Goal: Task Accomplishment & Management: Use online tool/utility

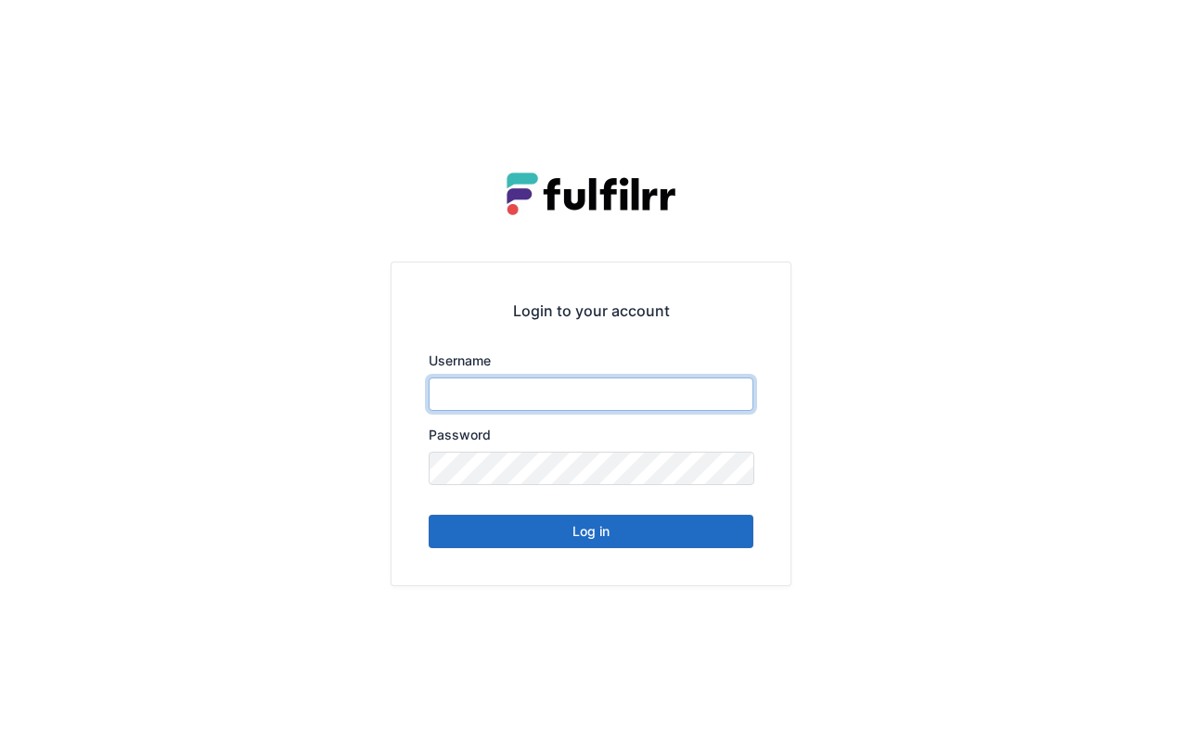
type input "******"
click at [1055, 111] on div "Login to your account Username ****** Password Log in" at bounding box center [591, 371] width 1182 height 742
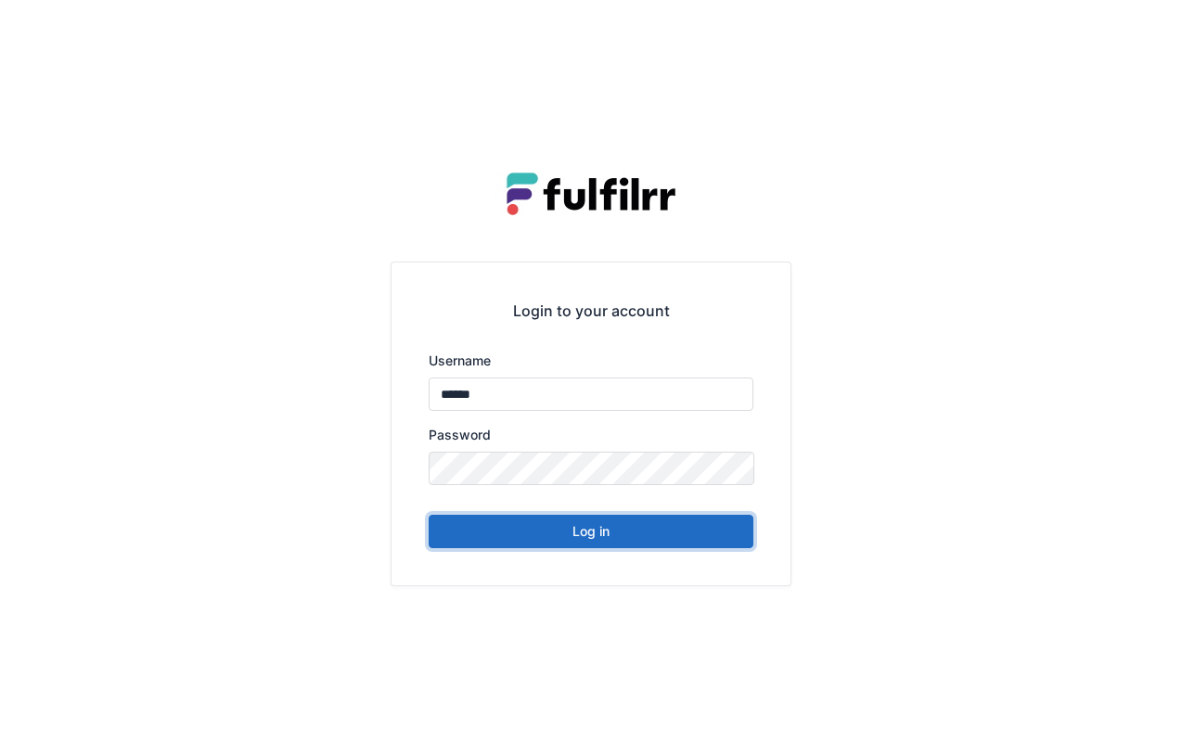
click at [629, 529] on button "Log in" at bounding box center [591, 531] width 325 height 33
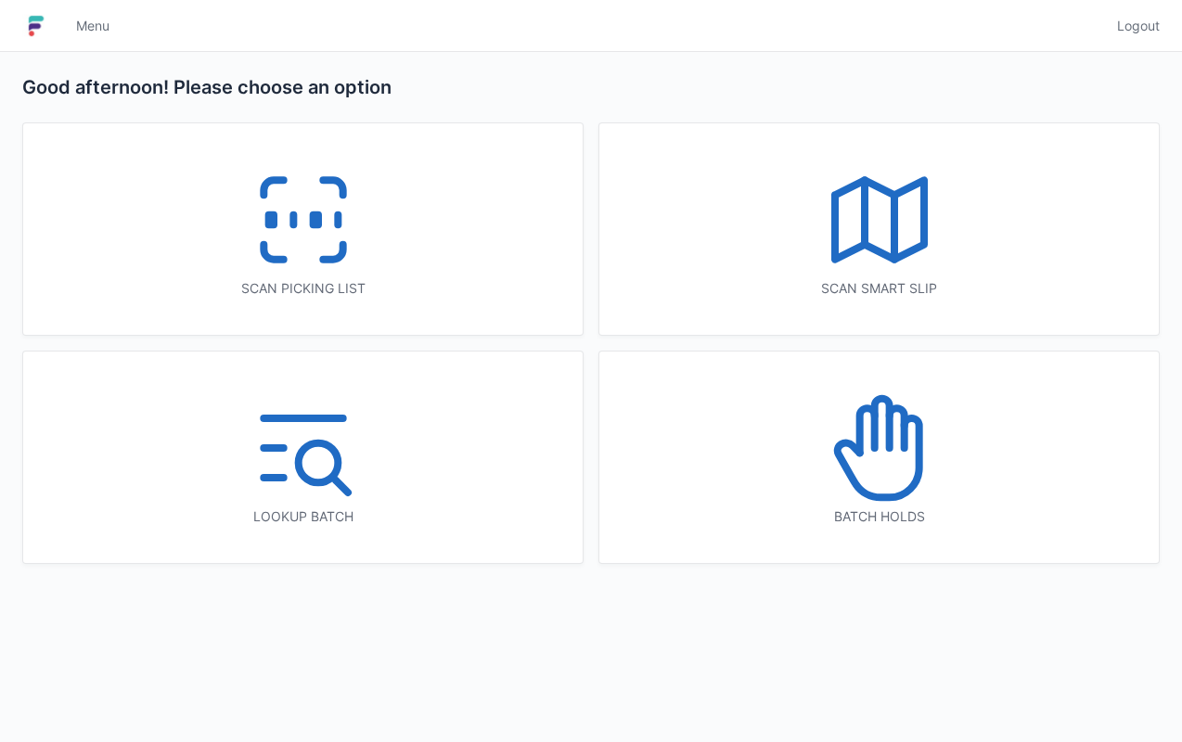
click at [315, 246] on icon at bounding box center [303, 220] width 119 height 119
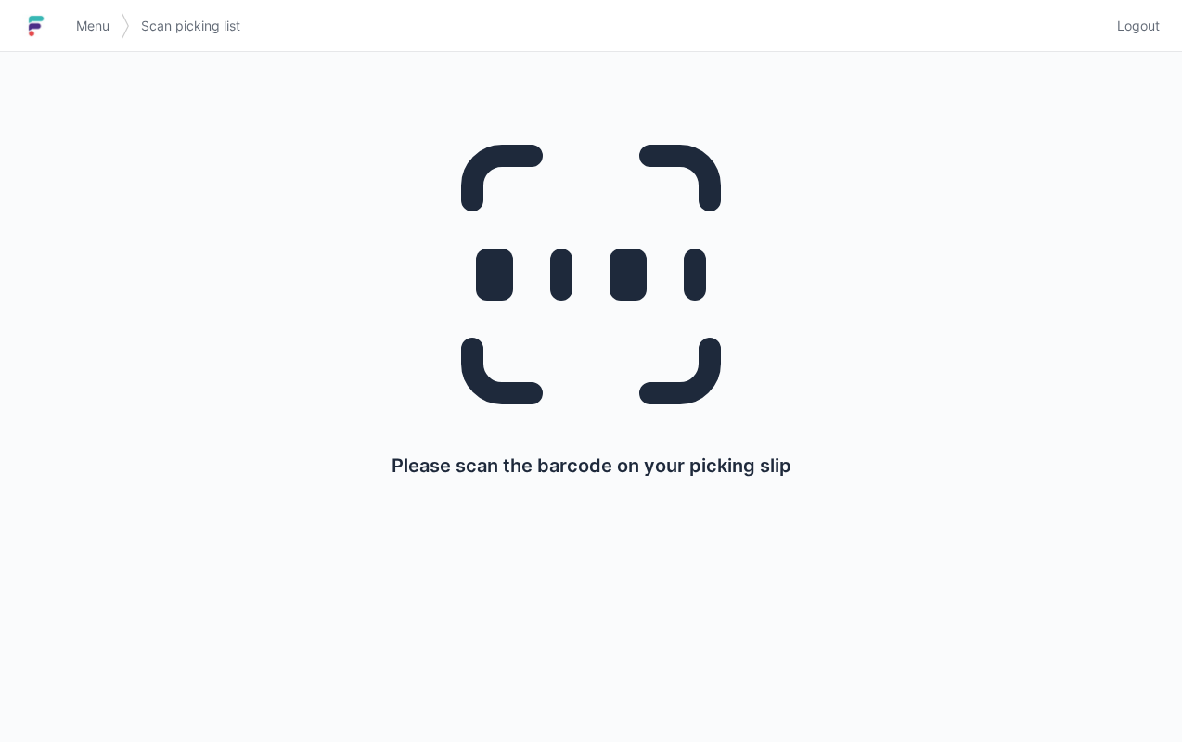
click at [567, 304] on icon at bounding box center [591, 274] width 356 height 356
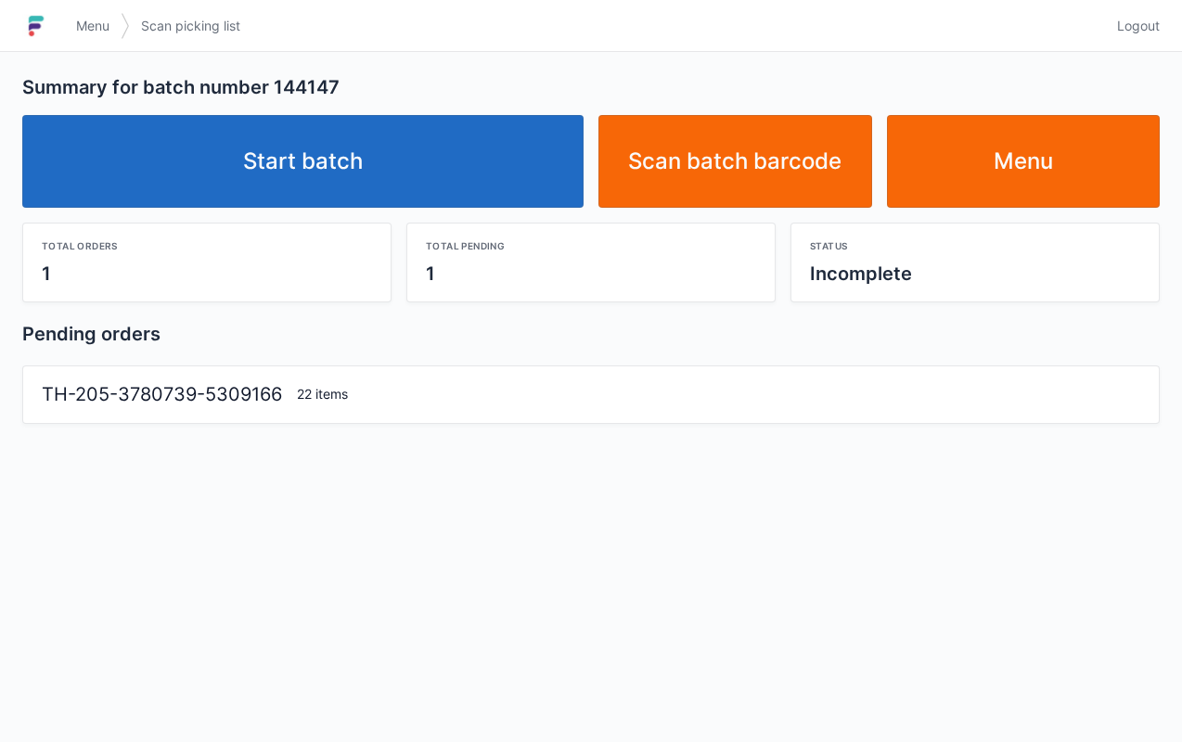
click at [155, 174] on link "Start batch" at bounding box center [302, 161] width 561 height 93
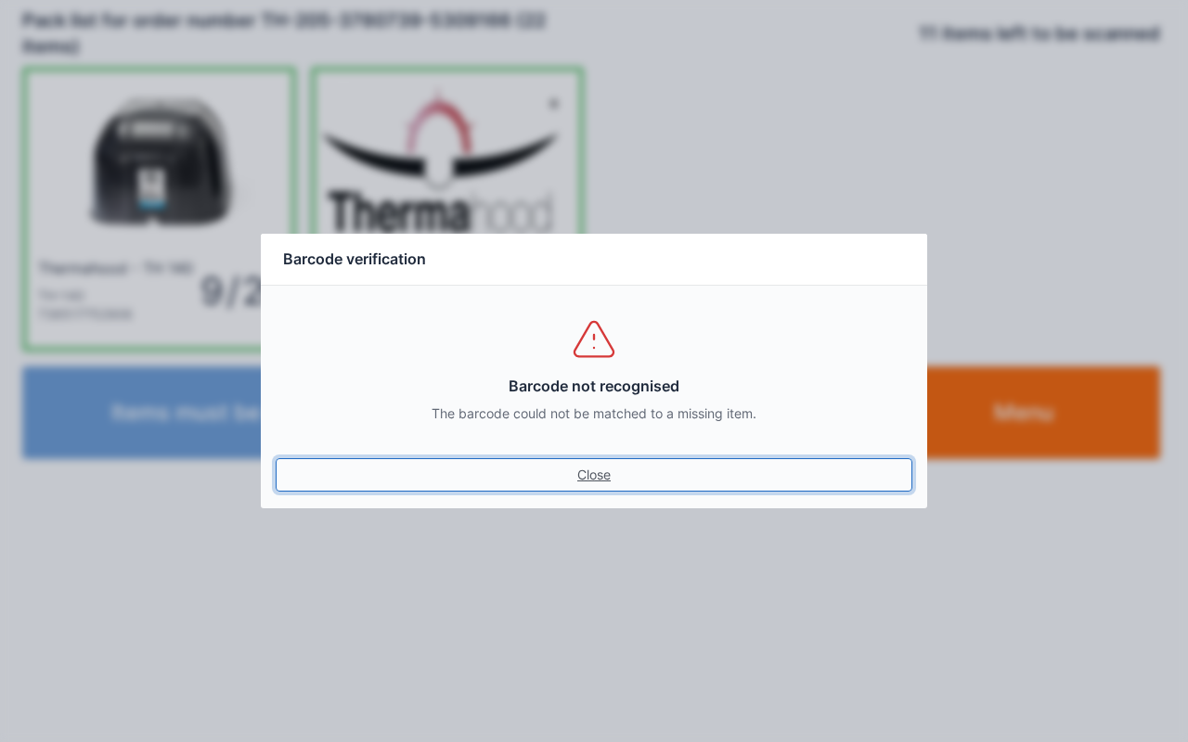
click at [642, 484] on link "Close" at bounding box center [594, 474] width 637 height 33
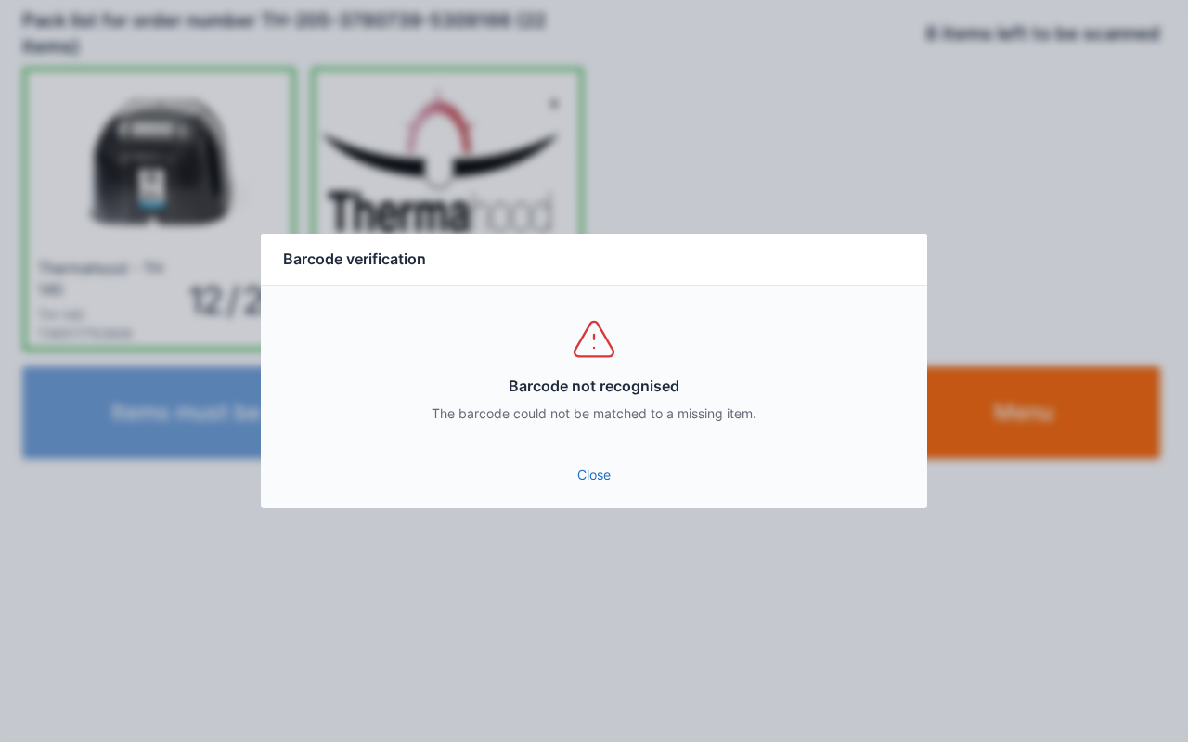
click at [604, 479] on link "Close" at bounding box center [594, 474] width 637 height 33
click at [599, 488] on link "Close" at bounding box center [594, 474] width 637 height 33
click at [588, 480] on link "Close" at bounding box center [594, 474] width 637 height 33
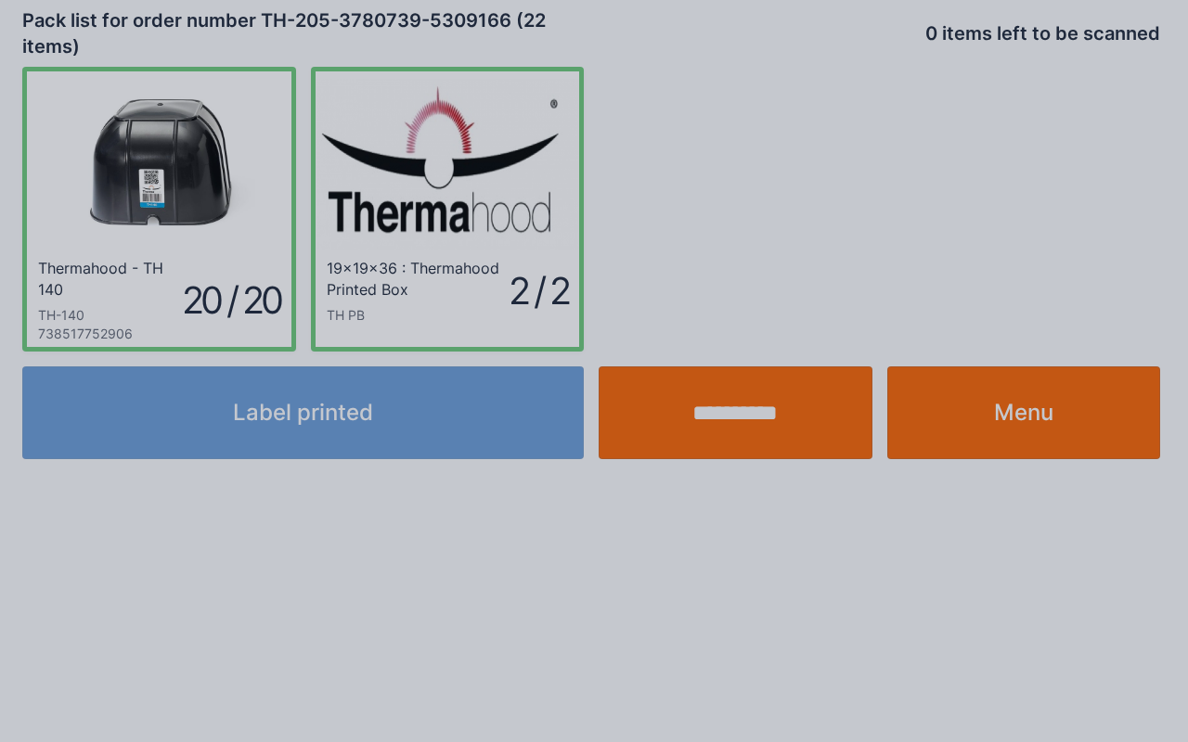
click at [618, 481] on div at bounding box center [594, 371] width 1188 height 742
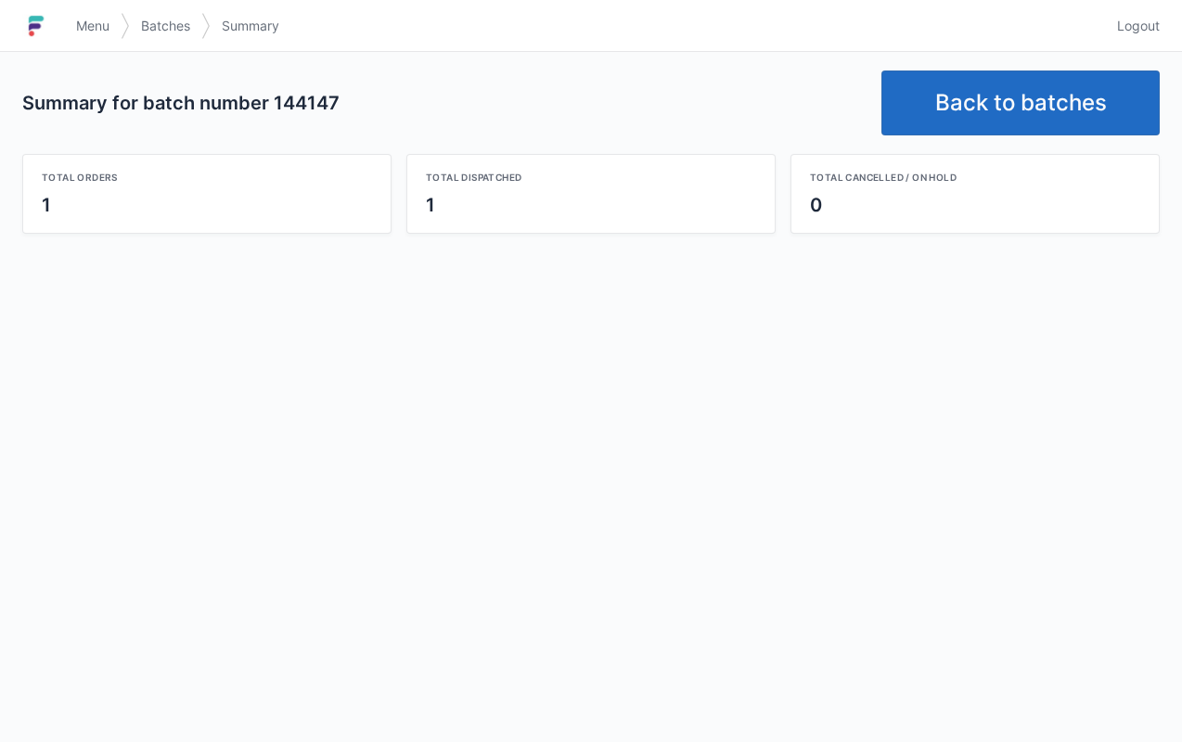
click at [1009, 122] on link "Back to batches" at bounding box center [1020, 103] width 278 height 65
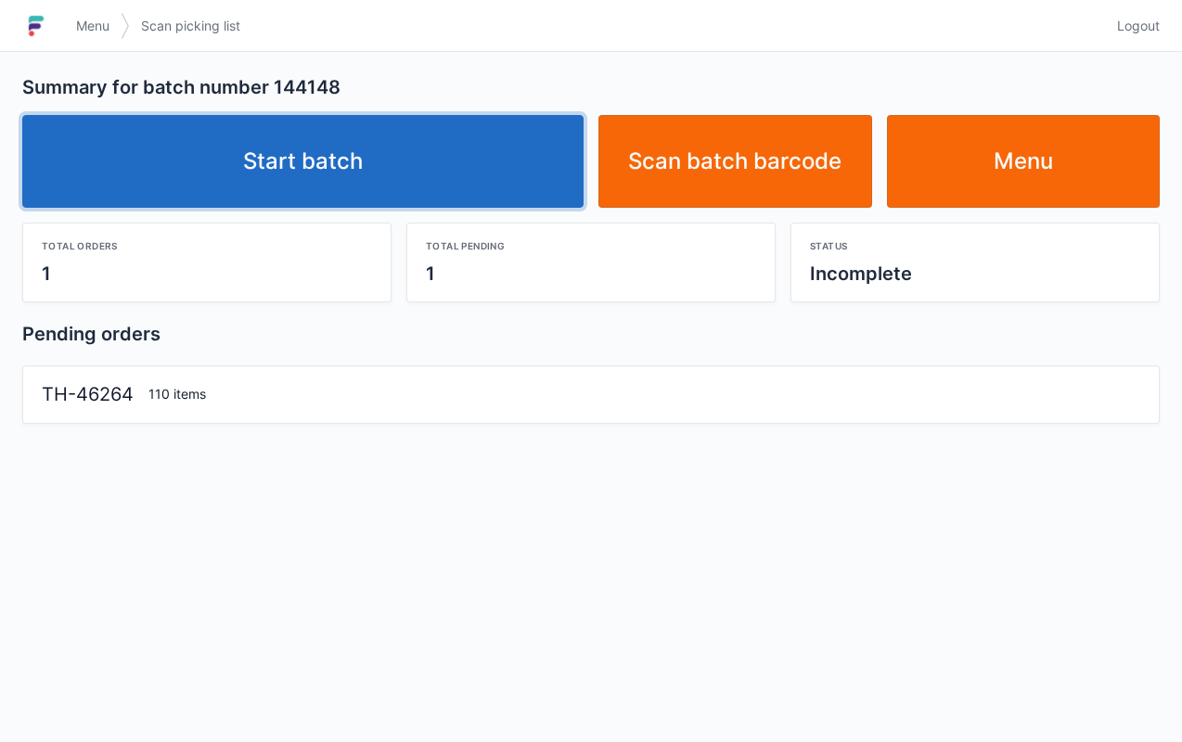
click at [217, 161] on link "Start batch" at bounding box center [302, 161] width 561 height 93
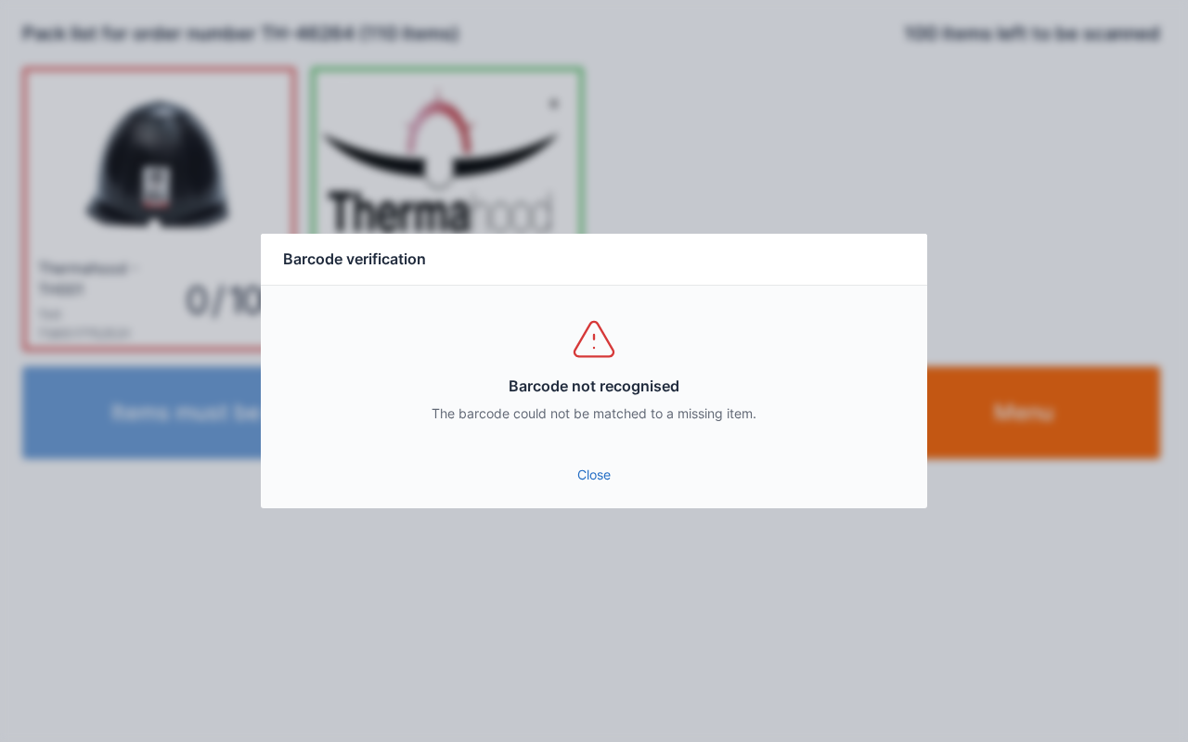
click at [603, 486] on link "Close" at bounding box center [594, 474] width 637 height 33
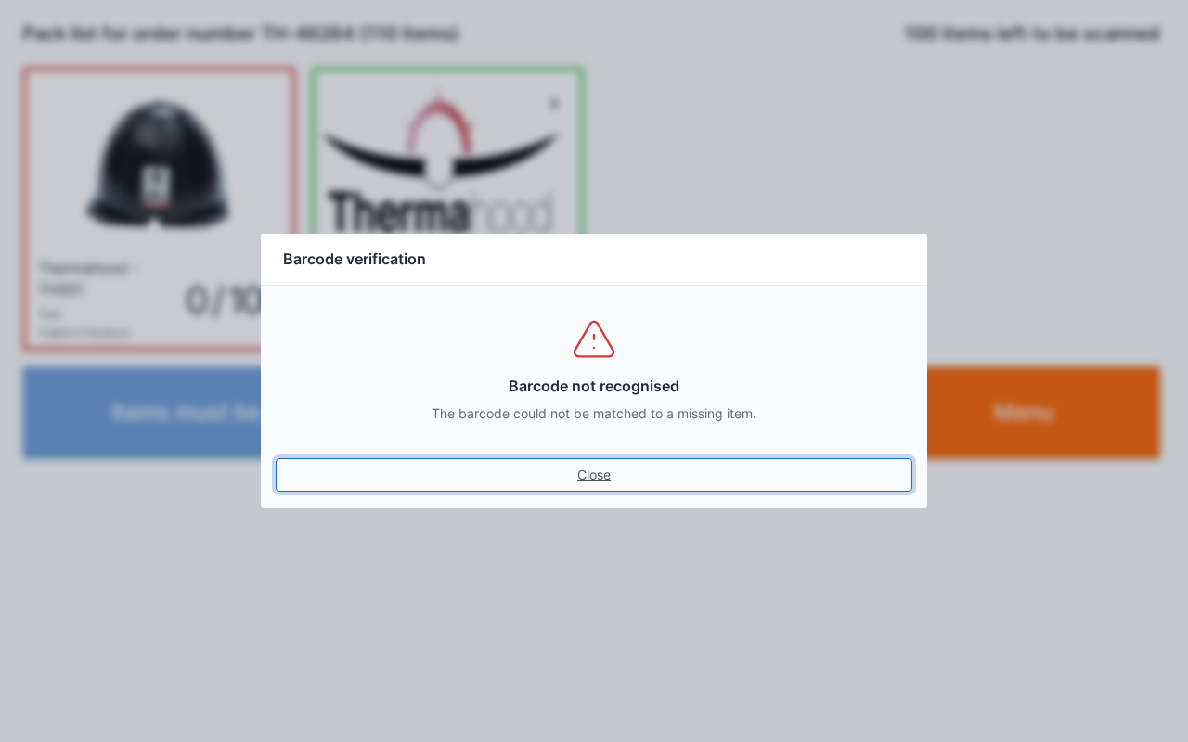
click at [577, 484] on link "Close" at bounding box center [594, 474] width 637 height 33
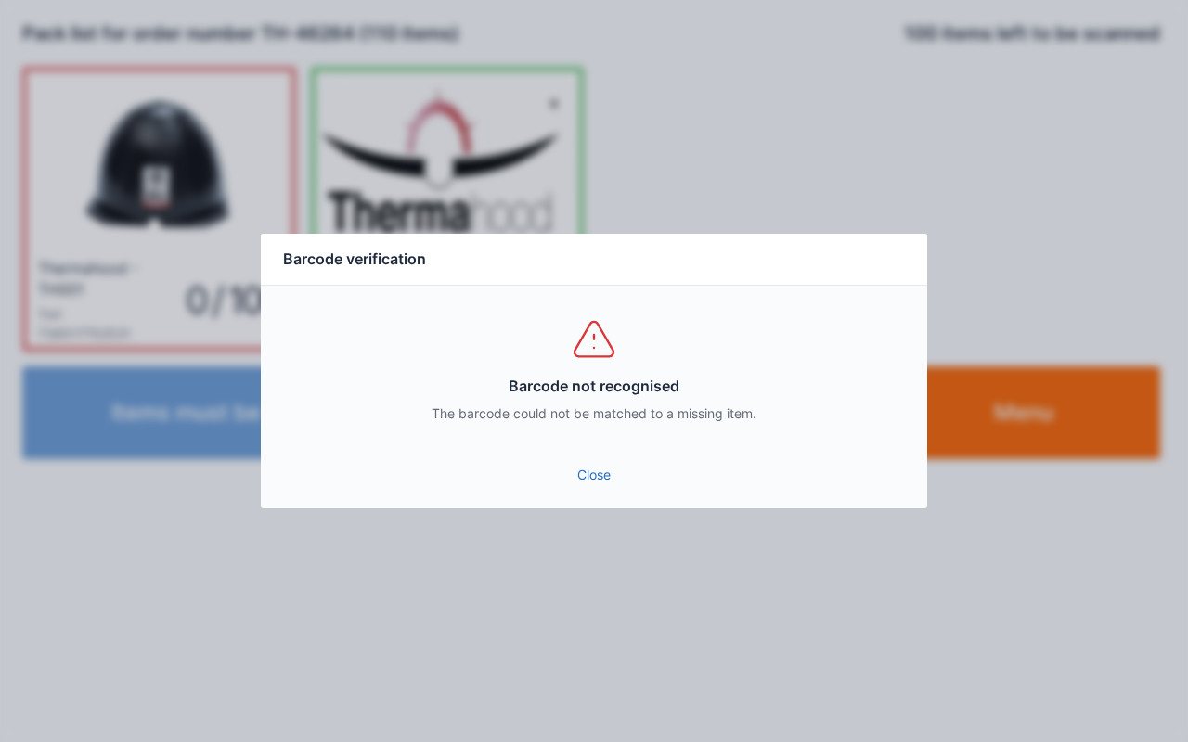
click at [555, 482] on link "Close" at bounding box center [594, 474] width 637 height 33
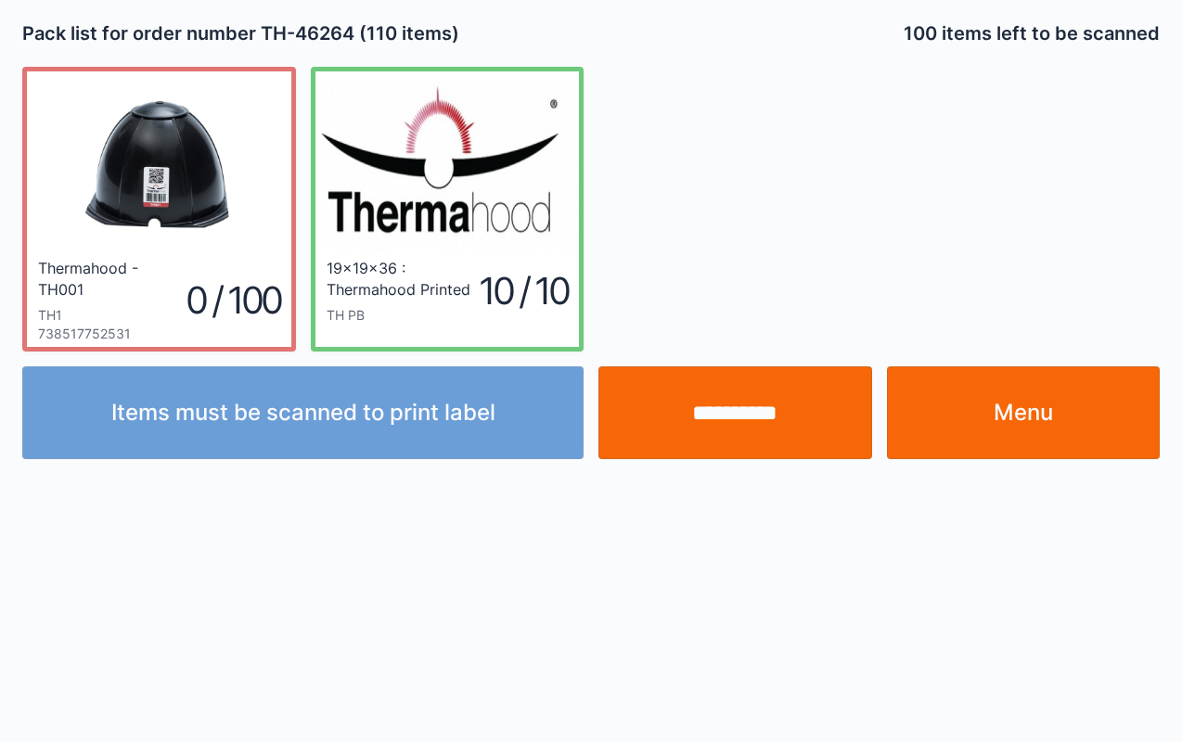
click at [1069, 436] on link "Menu" at bounding box center [1024, 413] width 274 height 93
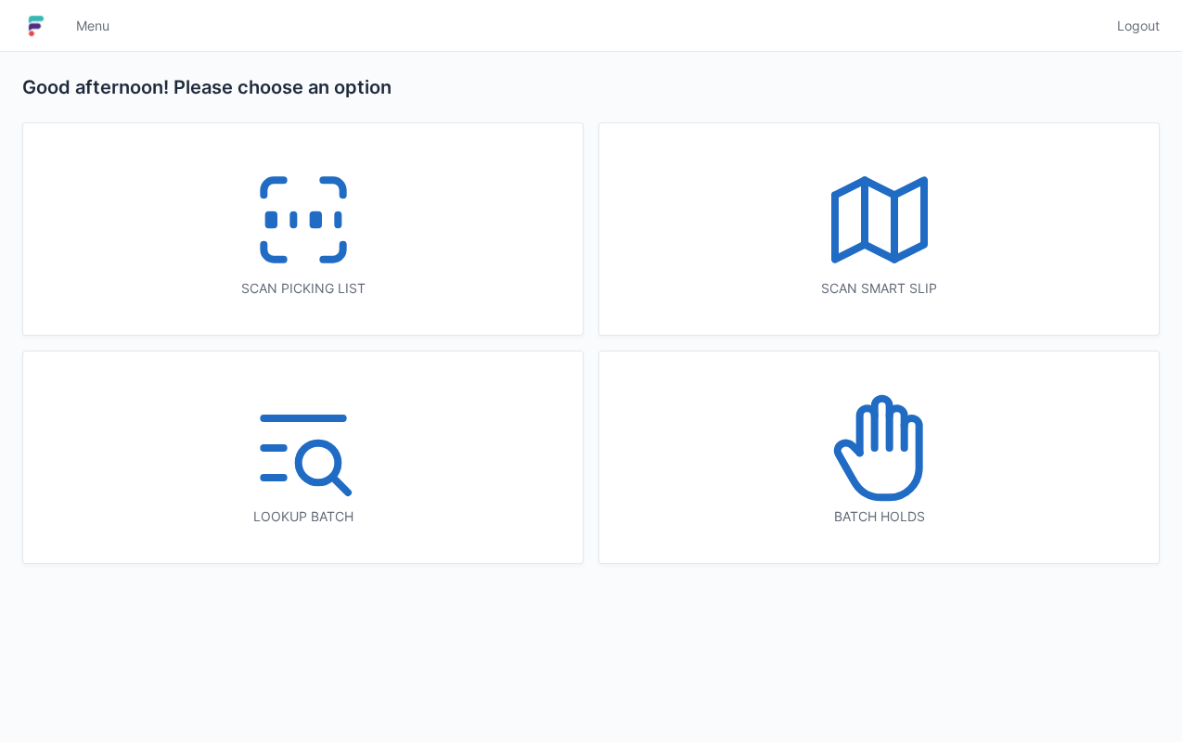
click at [325, 240] on icon at bounding box center [303, 220] width 119 height 119
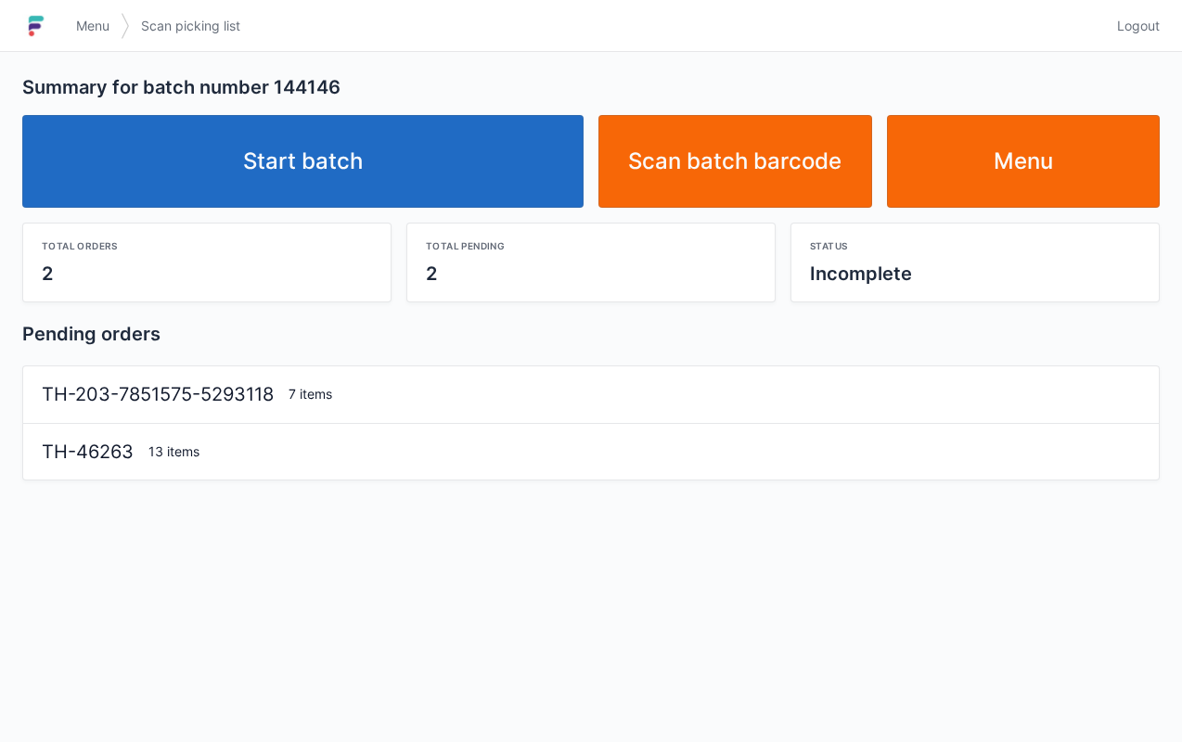
click at [156, 158] on link "Start batch" at bounding box center [302, 161] width 561 height 93
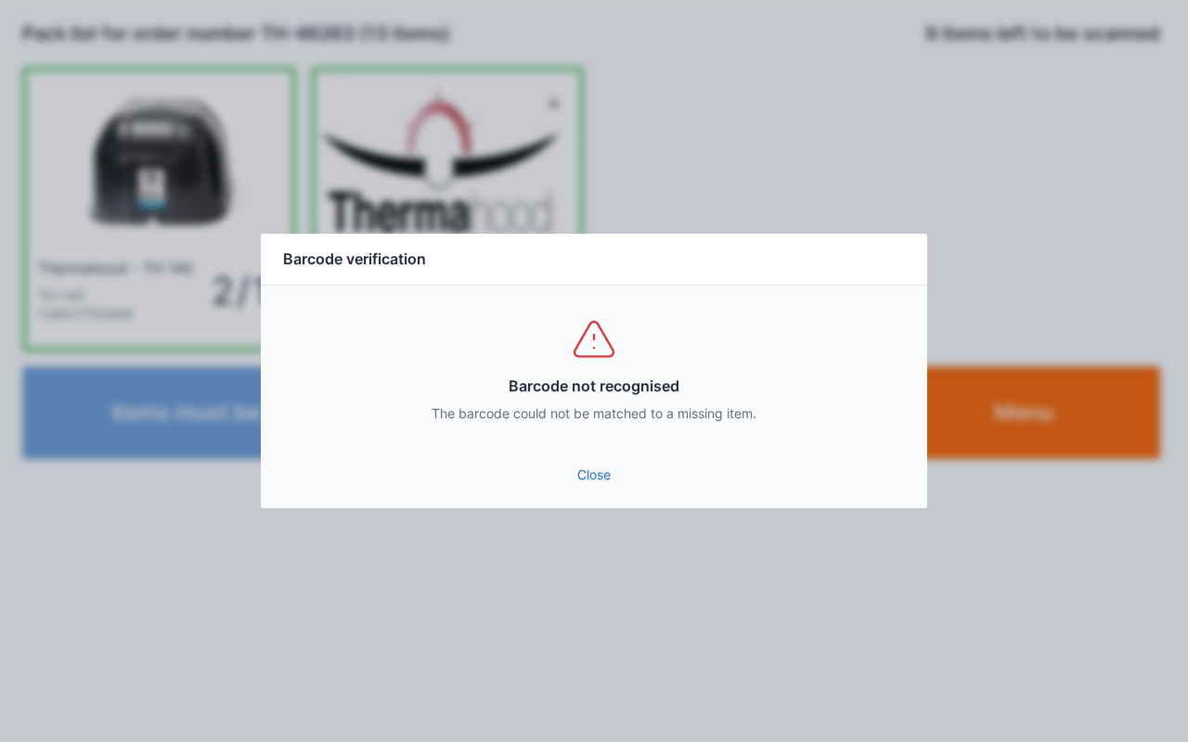
click at [575, 488] on link "Close" at bounding box center [594, 474] width 637 height 33
click at [586, 495] on div "Close" at bounding box center [594, 481] width 666 height 56
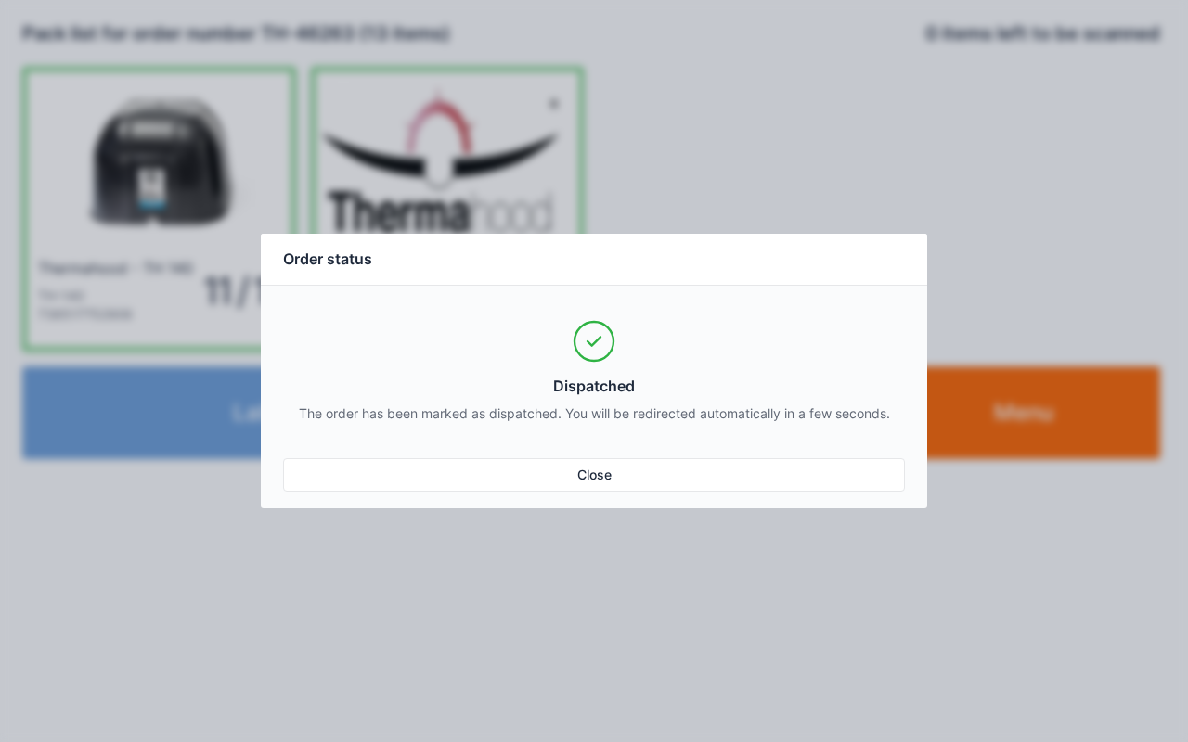
click at [637, 484] on link "Close" at bounding box center [594, 474] width 622 height 33
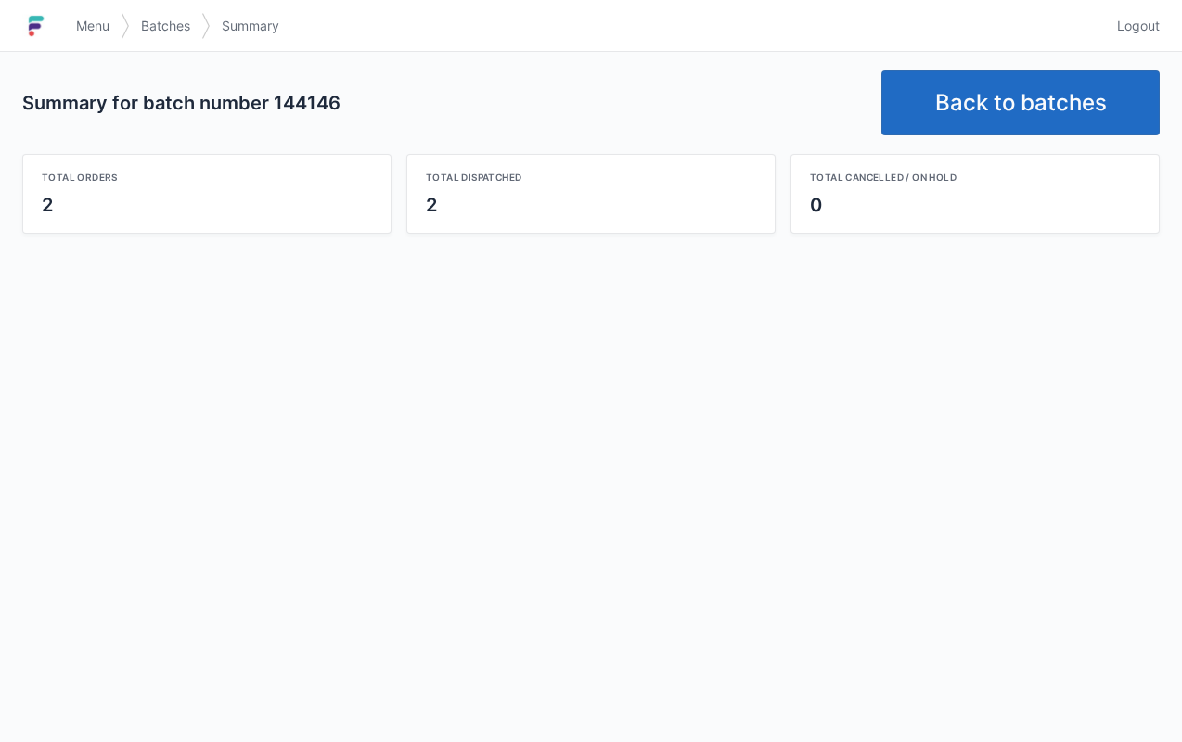
click at [989, 117] on link "Back to batches" at bounding box center [1020, 103] width 278 height 65
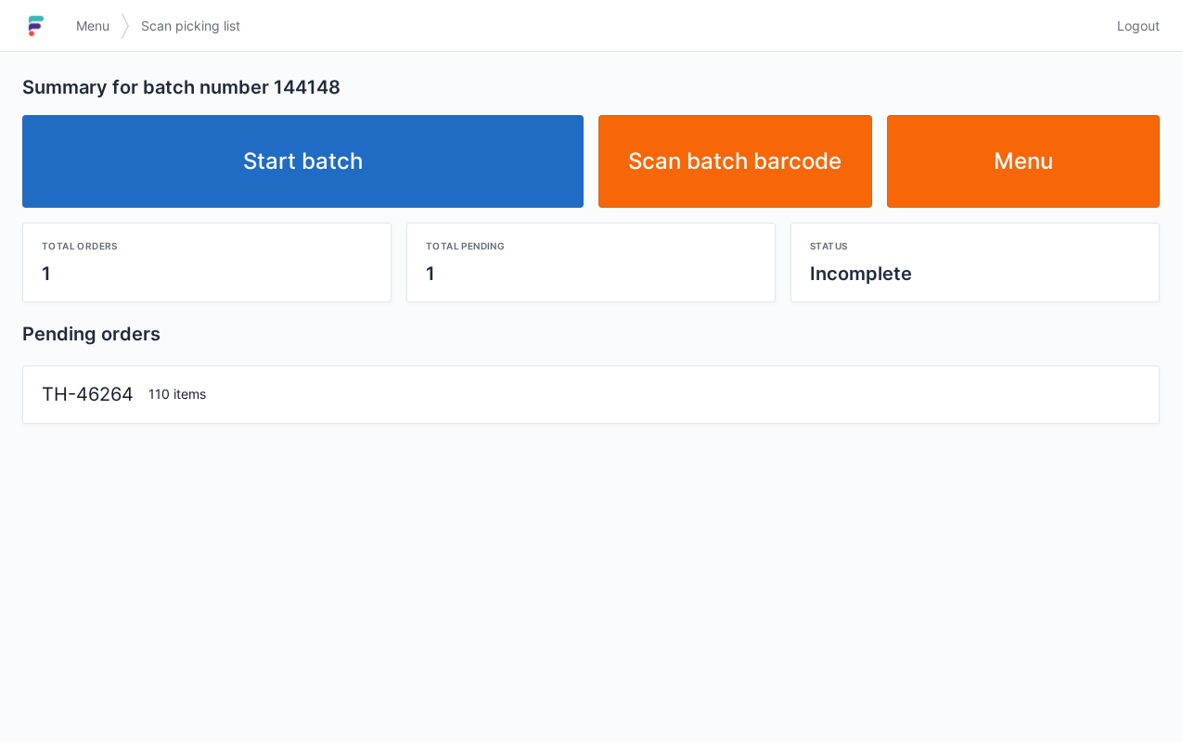
click at [440, 160] on link "Start batch" at bounding box center [302, 161] width 561 height 93
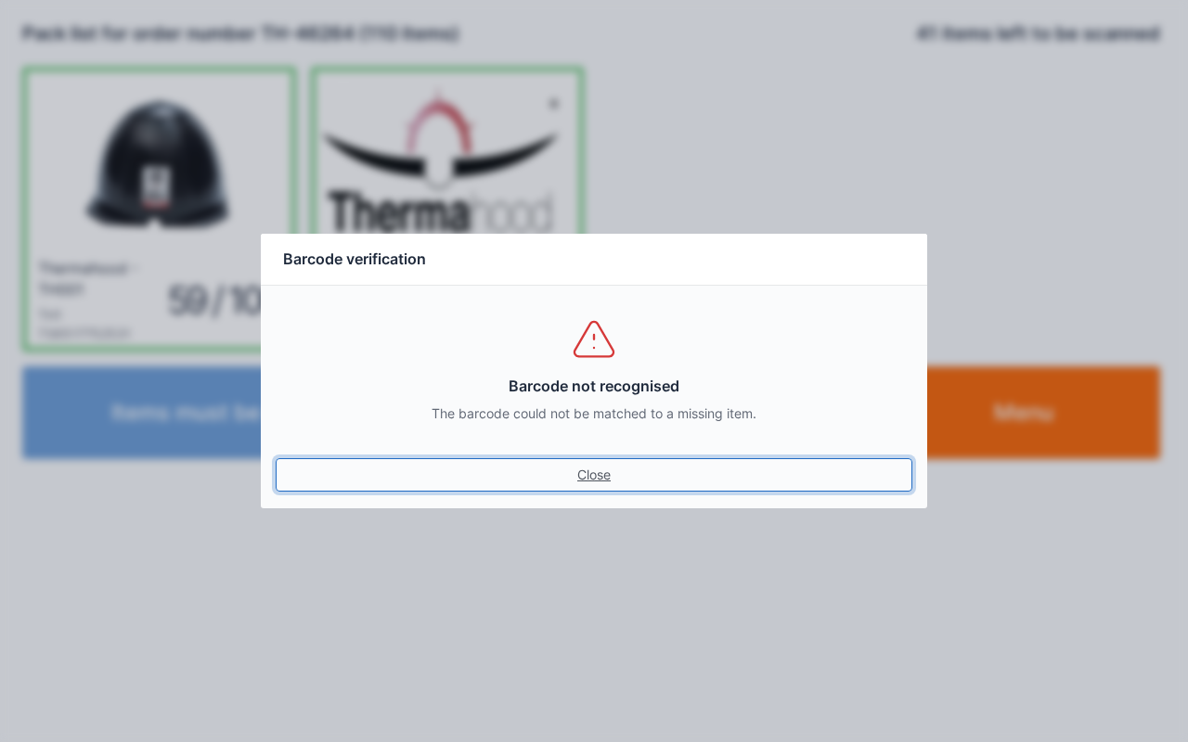
click at [598, 488] on link "Close" at bounding box center [594, 474] width 637 height 33
click at [592, 470] on link "Close" at bounding box center [594, 474] width 637 height 33
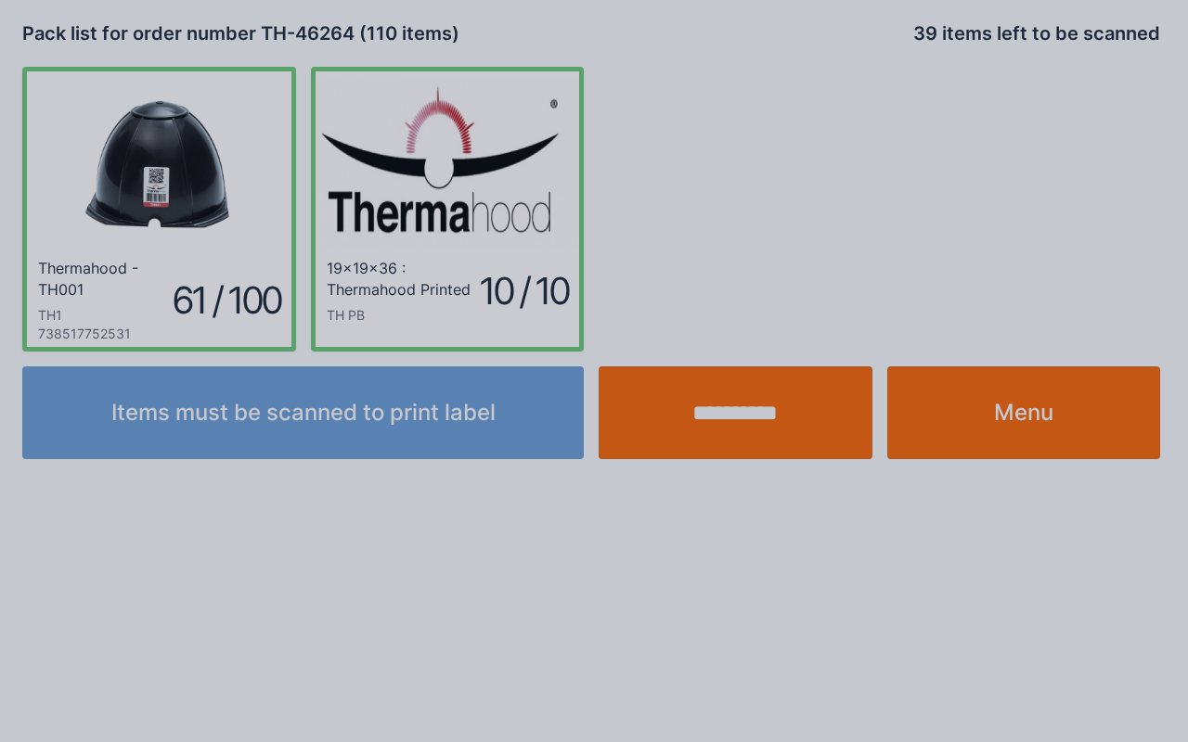
click link "Close" at bounding box center [594, 460] width 637 height 33
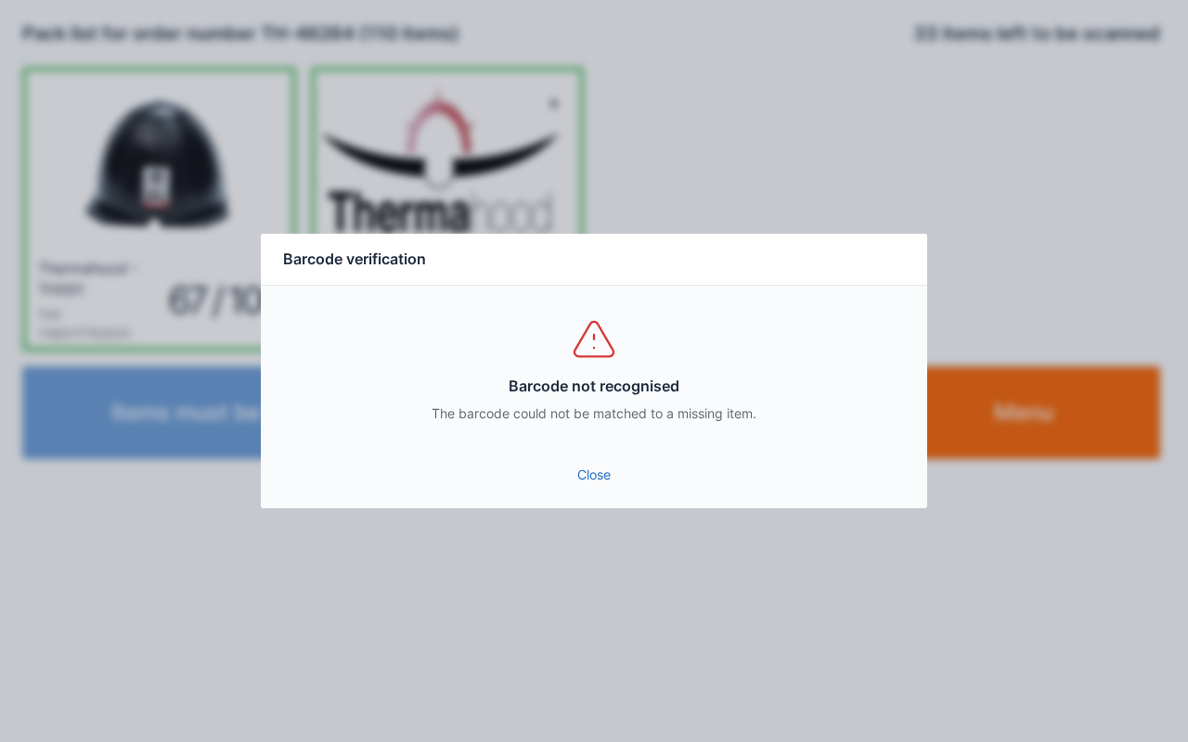
click at [589, 486] on link "Close" at bounding box center [594, 474] width 637 height 33
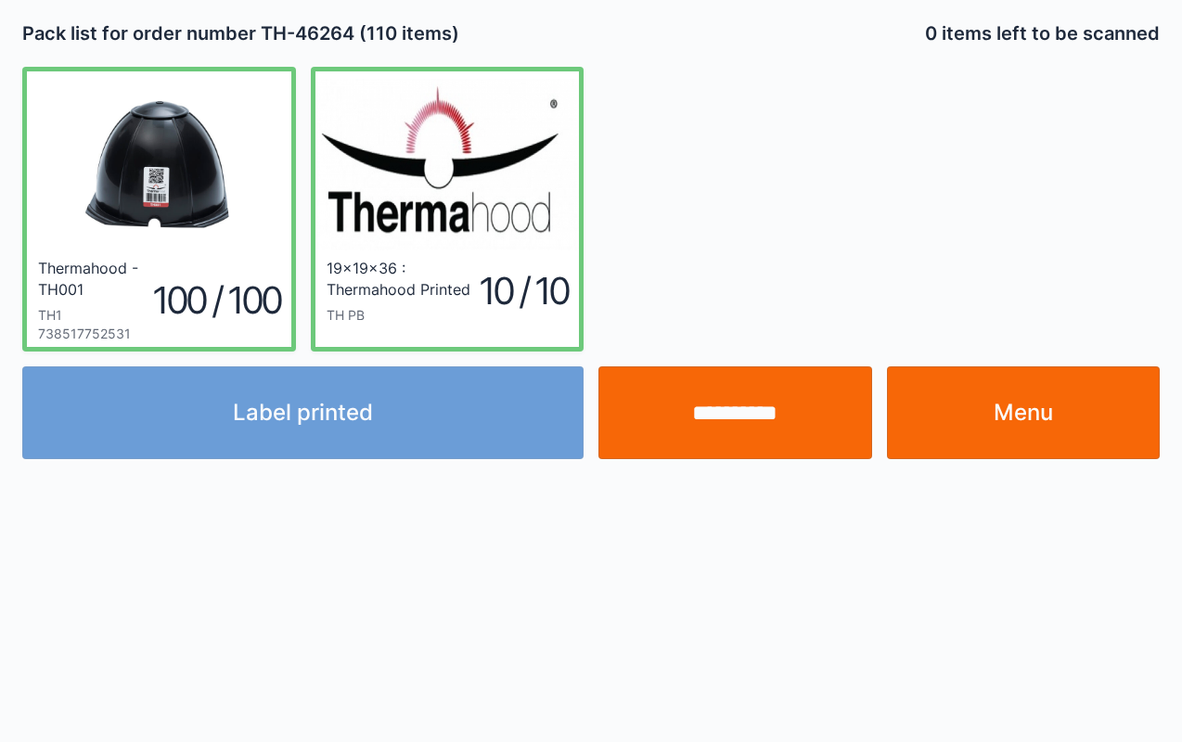
click at [189, 290] on div "100 / 100" at bounding box center [216, 300] width 128 height 53
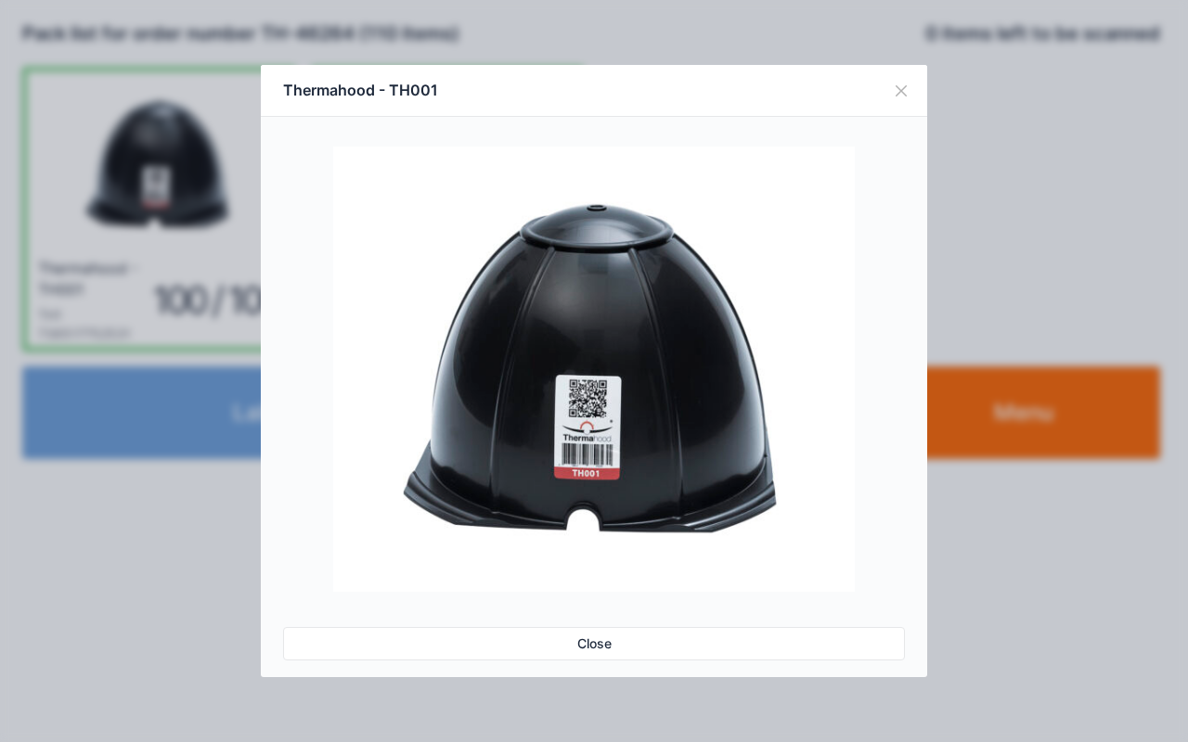
click at [585, 653] on link "Close" at bounding box center [594, 643] width 622 height 33
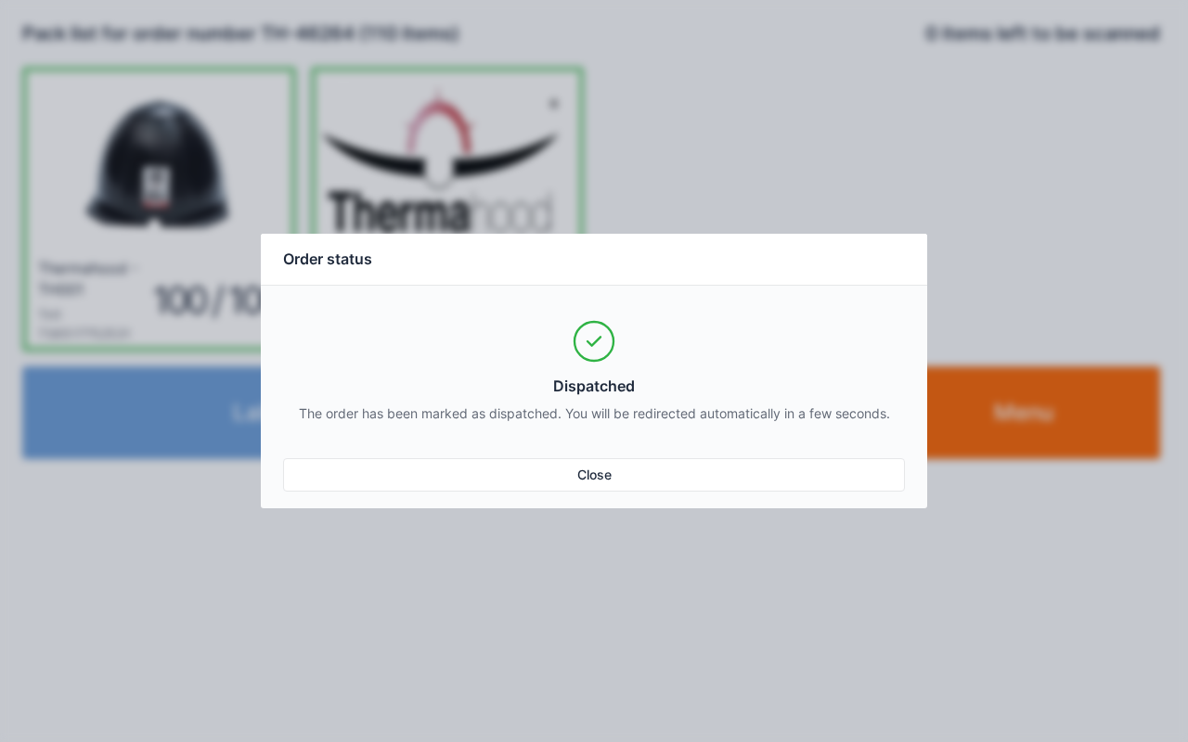
click at [642, 488] on link "Close" at bounding box center [594, 474] width 622 height 33
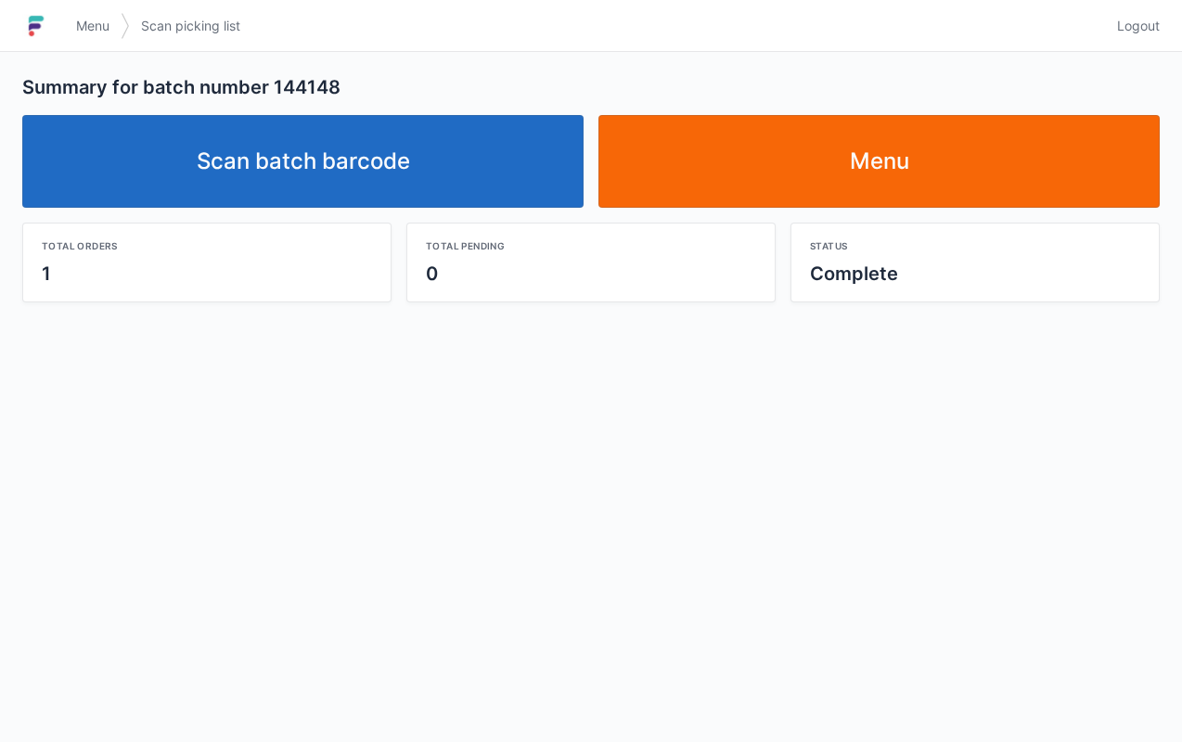
click at [577, 37] on div "Menu Scan picking list" at bounding box center [585, 26] width 1041 height 45
click at [1128, 38] on link "Logout" at bounding box center [1133, 25] width 54 height 33
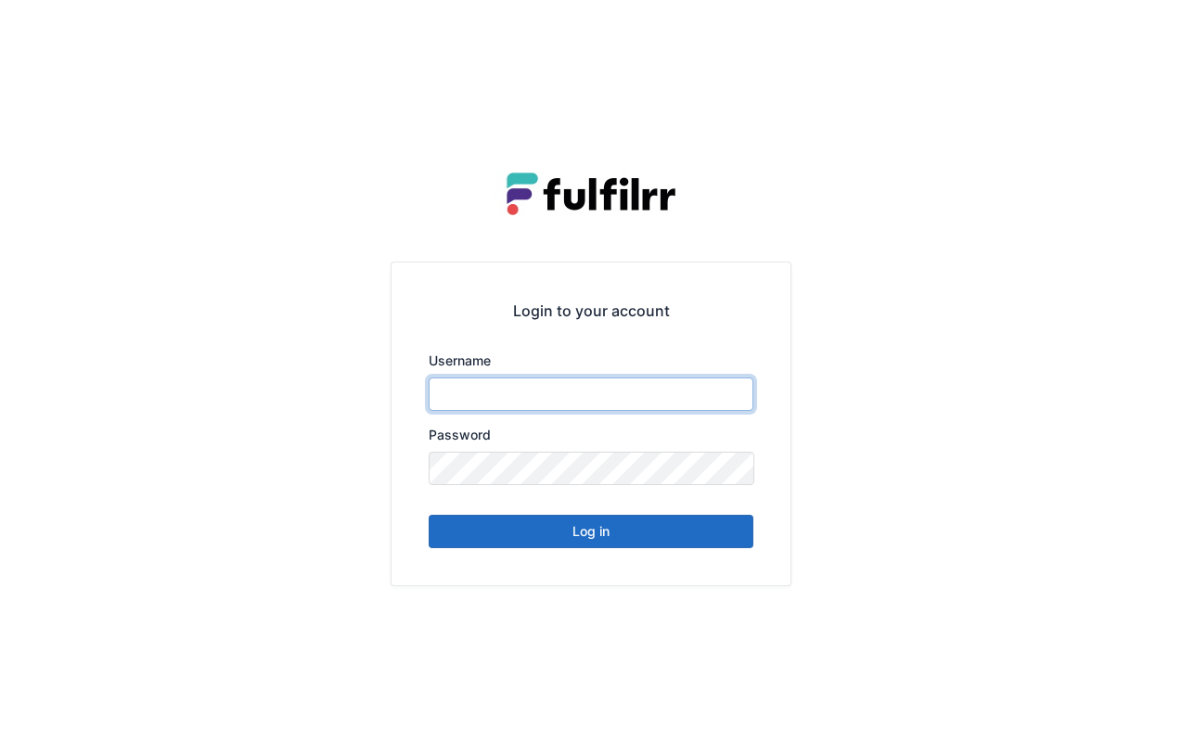
type input "******"
